Goal: Complete application form

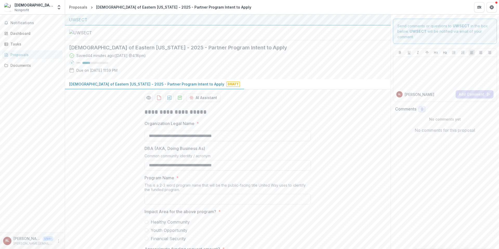
scroll to position [71, 0]
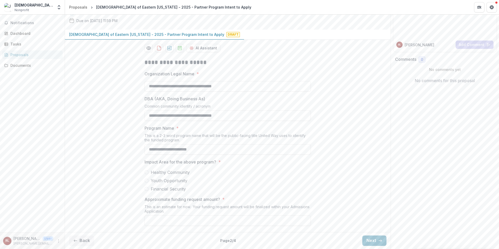
type input "**********"
click at [145, 183] on span at bounding box center [146, 181] width 4 height 4
click at [155, 220] on input "Approximate funding request amount? *" at bounding box center [227, 220] width 166 height 10
type input "*******"
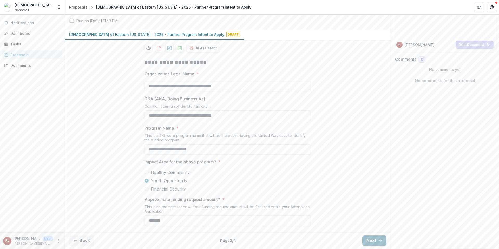
click at [373, 240] on button "Next" at bounding box center [374, 240] width 24 height 10
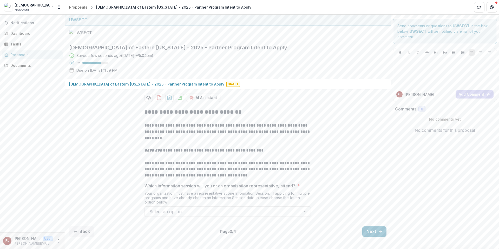
scroll to position [39, 0]
click at [283, 215] on div at bounding box center [222, 211] width 147 height 7
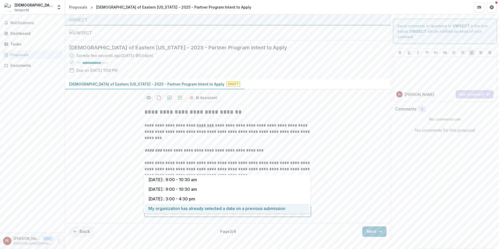
click at [273, 209] on div "My organization has already selected a date on a previous submission" at bounding box center [227, 209] width 164 height 10
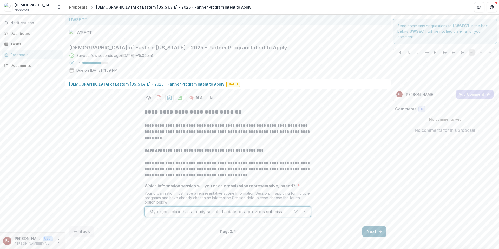
click at [374, 237] on button "Next" at bounding box center [374, 231] width 24 height 10
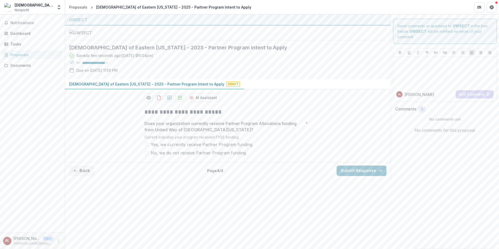
scroll to position [0, 0]
click at [146, 147] on span at bounding box center [146, 144] width 4 height 4
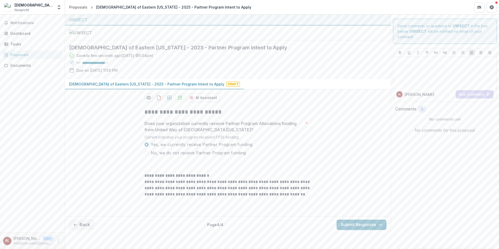
scroll to position [32, 0]
click at [348, 230] on button "Submit Response" at bounding box center [362, 225] width 50 height 10
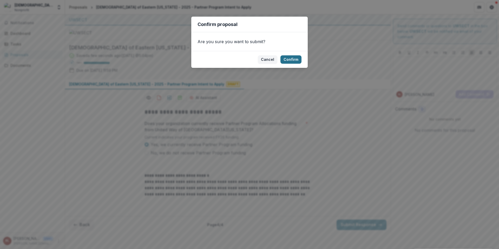
click at [294, 59] on button "Confirm" at bounding box center [290, 59] width 21 height 8
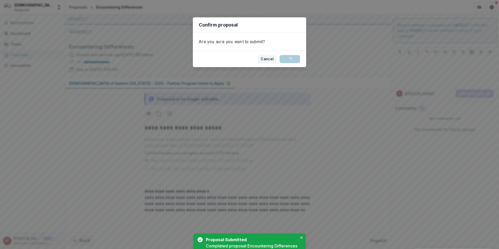
scroll to position [49, 0]
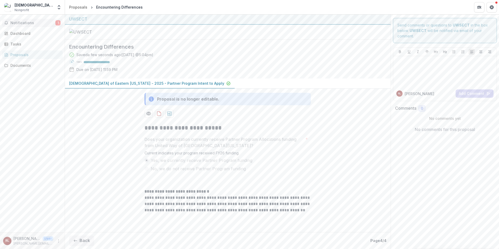
click at [24, 23] on span "Notifications" at bounding box center [32, 23] width 45 height 4
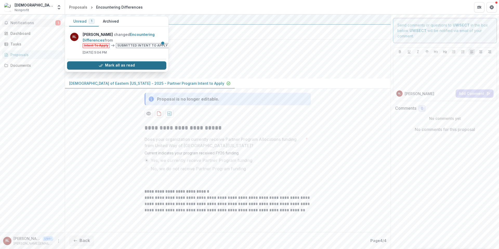
click at [119, 65] on button "Mark all as read" at bounding box center [116, 65] width 99 height 8
